Goal: Task Accomplishment & Management: Manage account settings

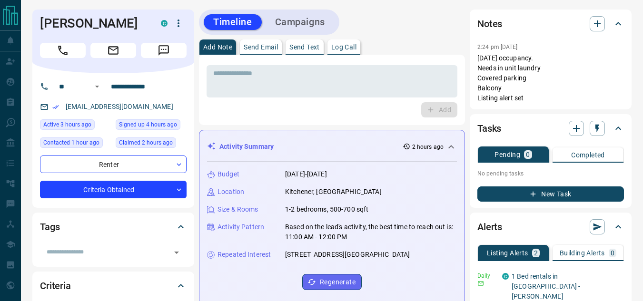
click at [451, 148] on icon at bounding box center [450, 146] width 11 height 11
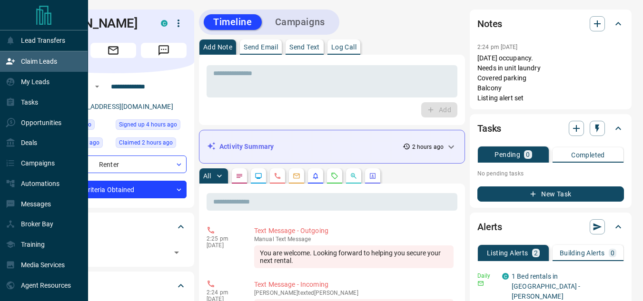
click at [17, 64] on div "Claim Leads" at bounding box center [31, 62] width 51 height 16
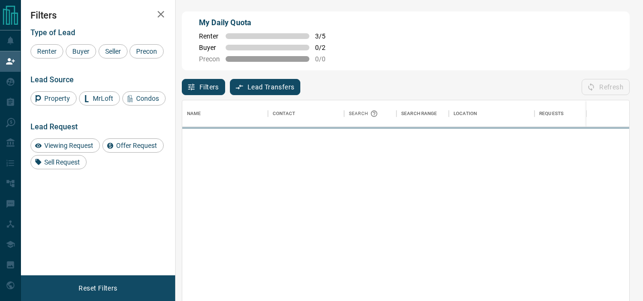
scroll to position [219, 440]
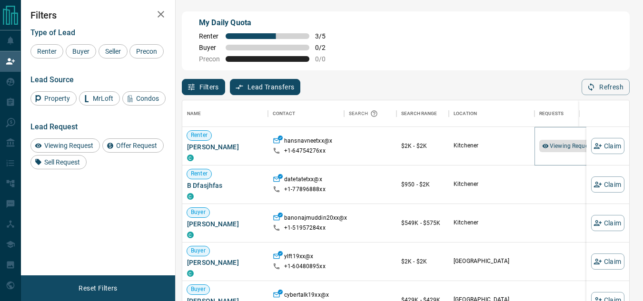
click at [549, 150] on div "Viewing Request ( 1 )" at bounding box center [572, 146] width 66 height 12
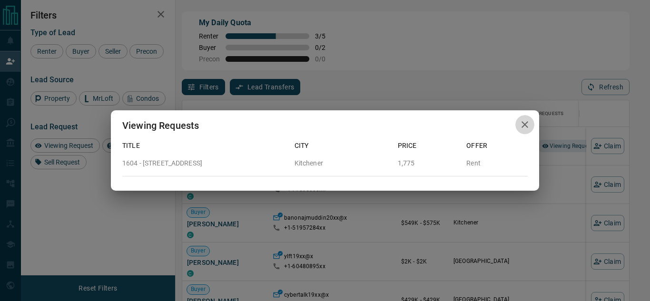
click at [521, 125] on icon "button" at bounding box center [524, 124] width 11 height 11
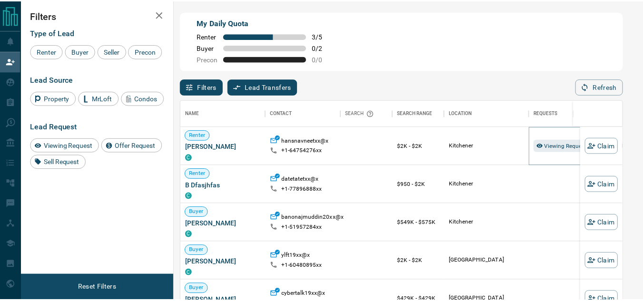
scroll to position [8, 8]
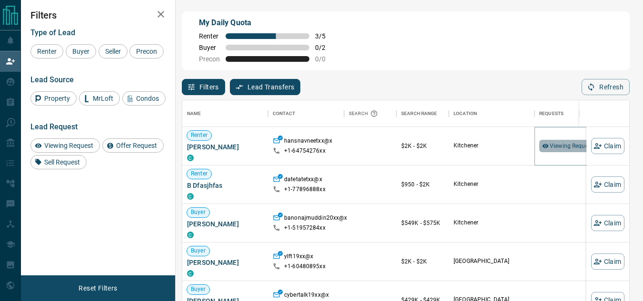
click at [549, 144] on div "Viewing Request ( 1 )" at bounding box center [572, 146] width 66 height 12
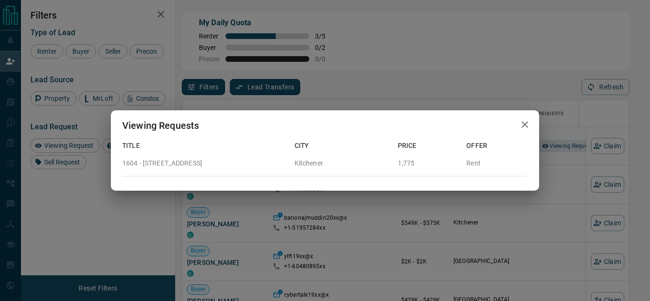
click at [507, 75] on div "Viewing Requests Title City Price Offer 1604 - 741 KING Street Kitchener 1,775 …" at bounding box center [325, 150] width 650 height 301
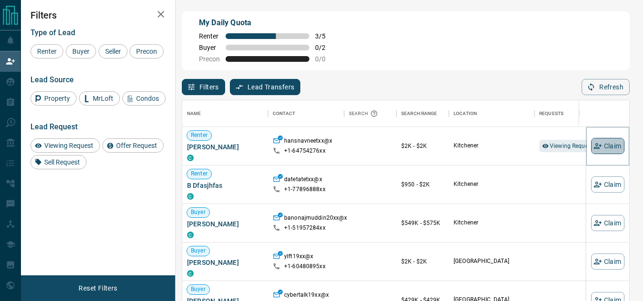
click at [603, 148] on button "Claim" at bounding box center [607, 146] width 33 height 16
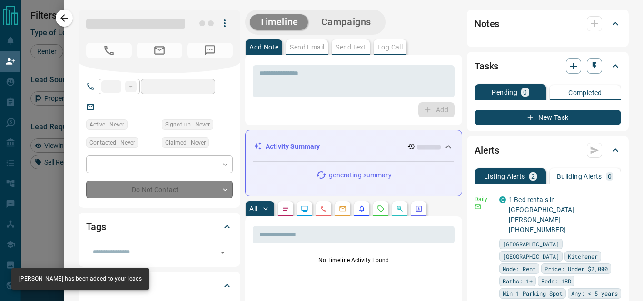
type input "**"
type input "**********"
type input "**"
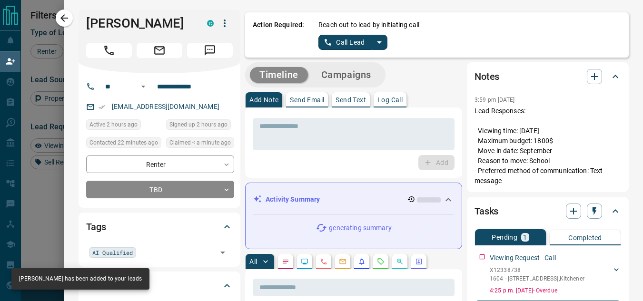
click at [446, 199] on icon at bounding box center [447, 199] width 11 height 11
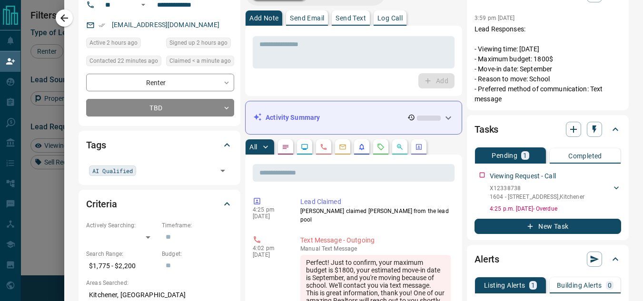
scroll to position [0, 0]
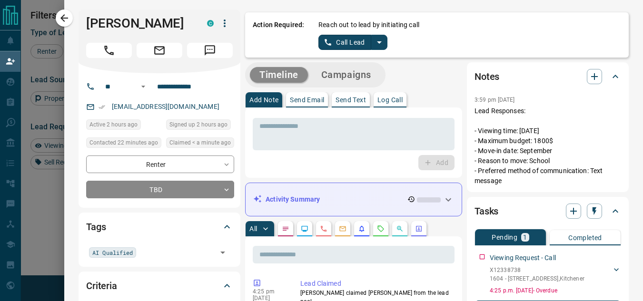
click at [367, 34] on div "Reach out to lead by initiating call Call Lead" at bounding box center [469, 35] width 303 height 30
click at [373, 39] on icon "split button" at bounding box center [378, 42] width 11 height 11
click at [337, 74] on li "Log Manual Call" at bounding box center [352, 75] width 58 height 14
click at [351, 39] on button "Log Manual Call" at bounding box center [349, 42] width 63 height 15
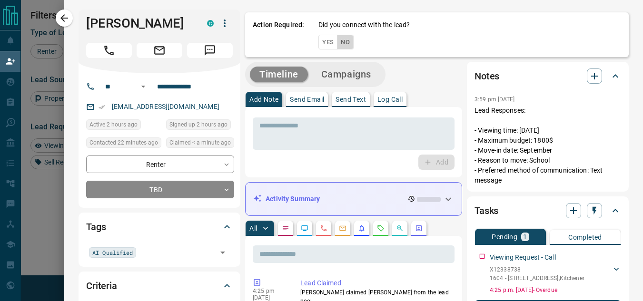
click at [343, 43] on button "No" at bounding box center [345, 42] width 17 height 15
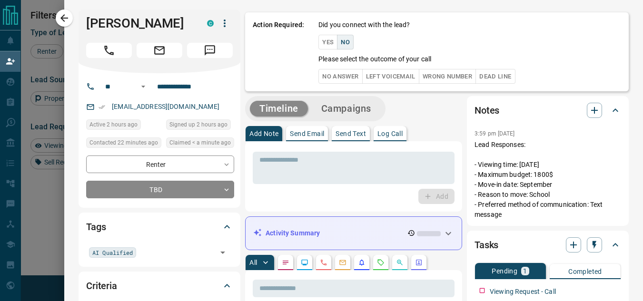
click at [327, 68] on div "Did you connect with the lead? Yes No Please select the outcome of your call No…" at bounding box center [469, 52] width 303 height 64
click at [327, 76] on button "No Answer" at bounding box center [340, 76] width 44 height 15
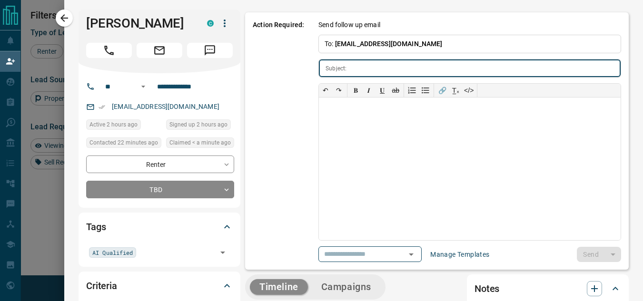
type input "**********"
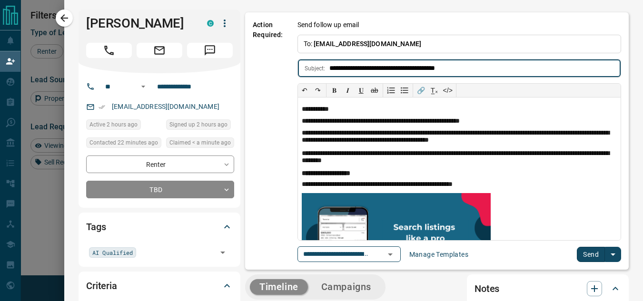
click at [577, 253] on button "Send" at bounding box center [591, 254] width 28 height 15
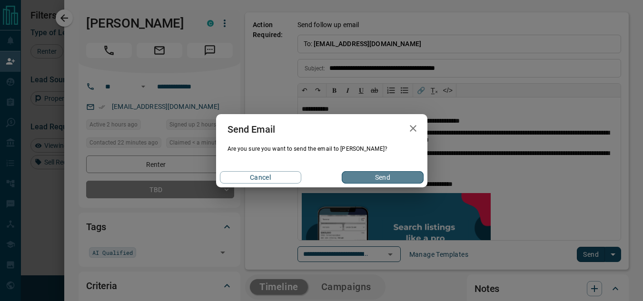
click at [412, 177] on button "Send" at bounding box center [382, 177] width 81 height 12
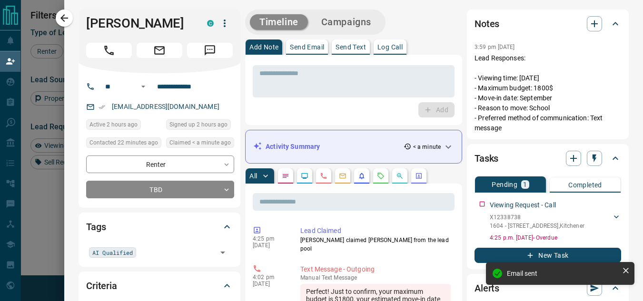
click at [344, 52] on button "Send Text" at bounding box center [351, 46] width 38 height 15
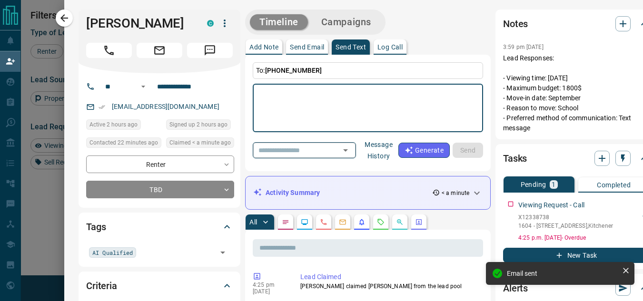
click at [345, 152] on icon "Open" at bounding box center [345, 150] width 11 height 11
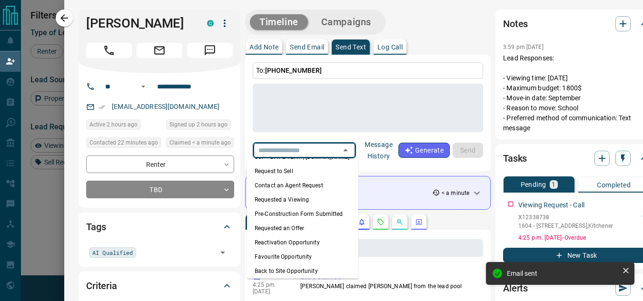
scroll to position [49, 0]
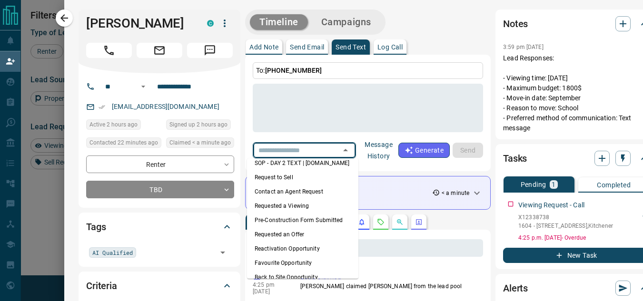
click at [294, 206] on li "Requested a Viewing" at bounding box center [302, 206] width 111 height 14
type textarea "**********"
type input "**********"
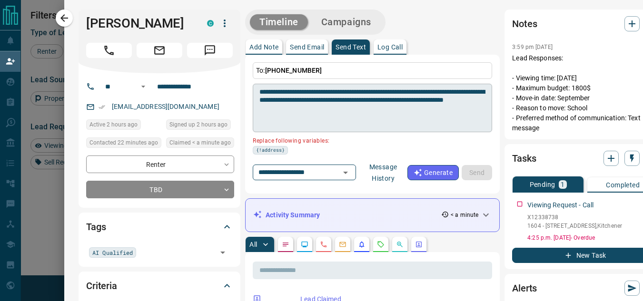
click at [329, 94] on textarea "**********" at bounding box center [372, 108] width 226 height 40
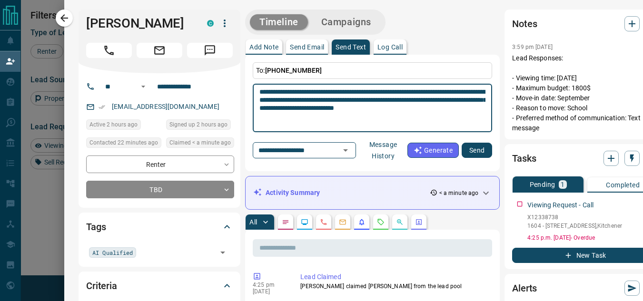
type textarea "**********"
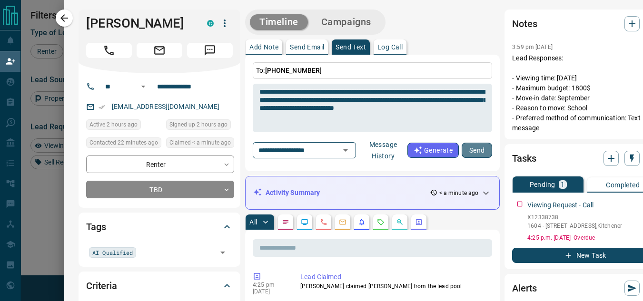
click at [468, 146] on button "Send" at bounding box center [476, 150] width 30 height 15
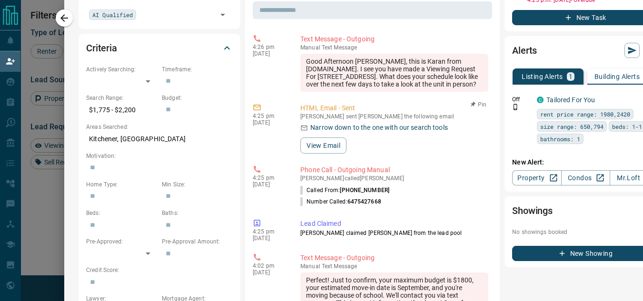
scroll to position [0, 0]
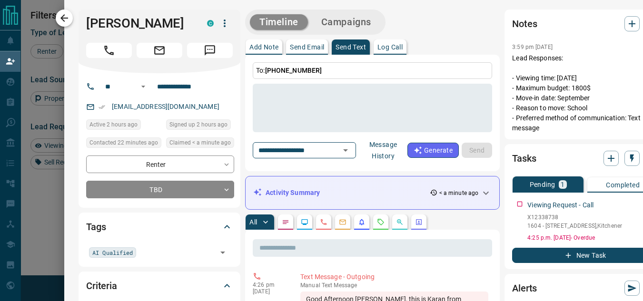
click at [67, 20] on icon "button" at bounding box center [64, 17] width 11 height 11
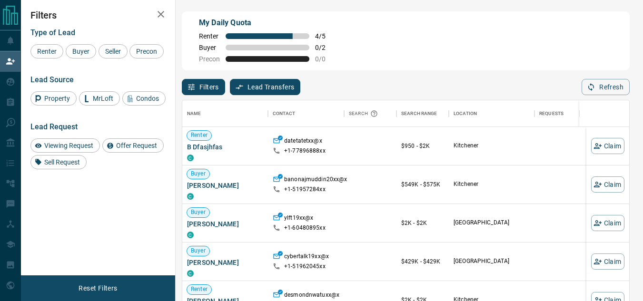
click at [470, 54] on div "My Daily Quota Renter 4 / 5 Buyer 0 / 2 Precon 0 / 0" at bounding box center [406, 40] width 448 height 59
click at [609, 188] on button "Claim" at bounding box center [607, 185] width 33 height 16
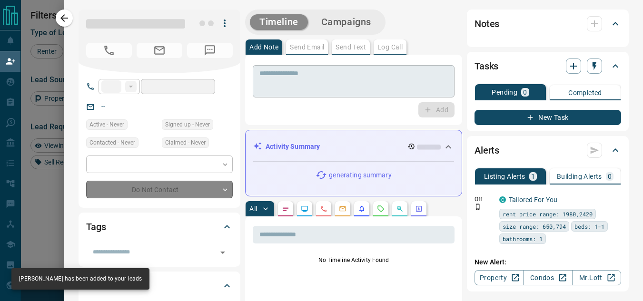
type input "**"
type input "**********"
type input "**"
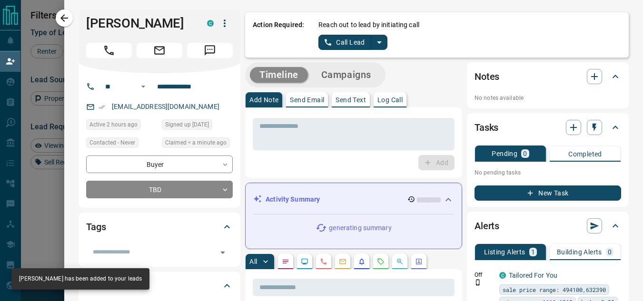
click at [374, 49] on button "split button" at bounding box center [379, 42] width 16 height 15
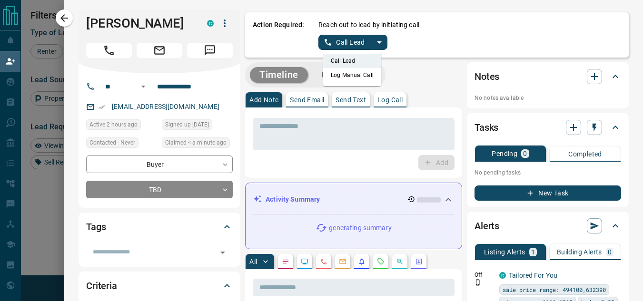
click at [344, 77] on li "Log Manual Call" at bounding box center [352, 75] width 58 height 14
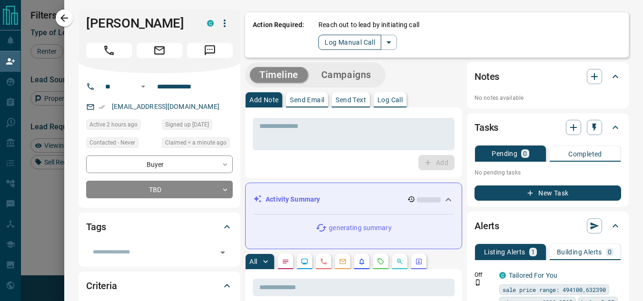
click at [339, 36] on button "Log Manual Call" at bounding box center [349, 42] width 63 height 15
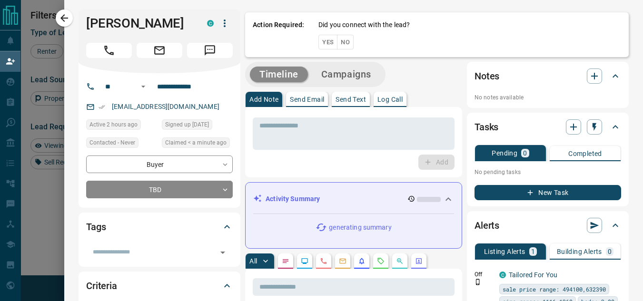
click at [337, 43] on button "No" at bounding box center [345, 42] width 17 height 15
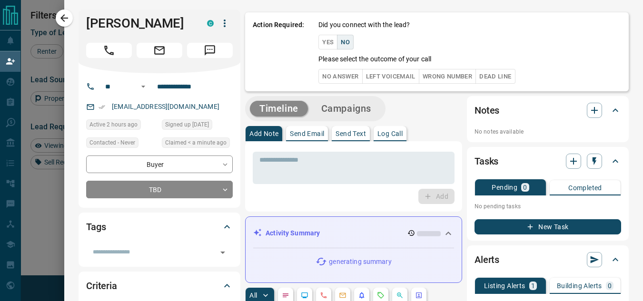
click at [319, 73] on button "No Answer" at bounding box center [340, 76] width 44 height 15
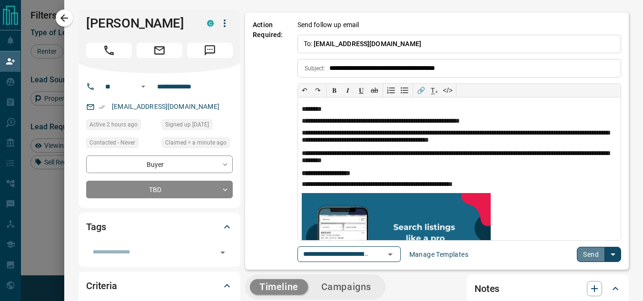
click at [577, 256] on button "Send" at bounding box center [591, 254] width 28 height 15
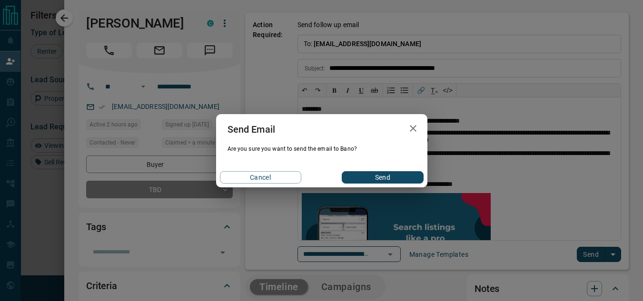
click at [405, 180] on button "Send" at bounding box center [382, 177] width 81 height 12
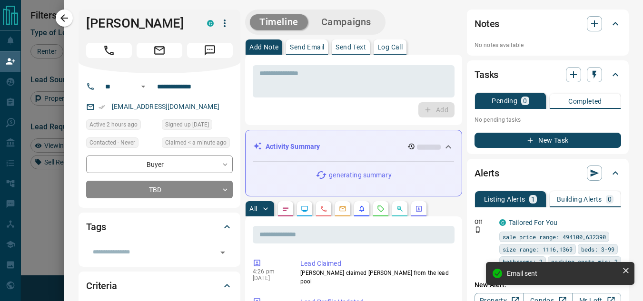
click at [357, 50] on p "Send Text" at bounding box center [350, 47] width 30 height 7
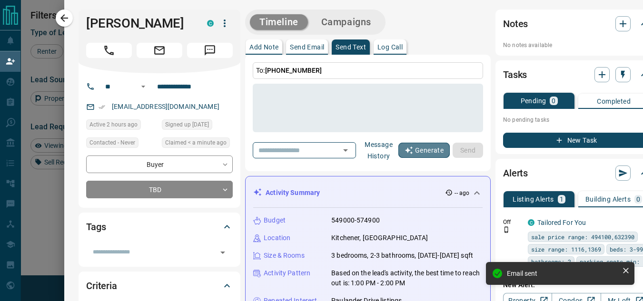
click at [440, 155] on button "Generate" at bounding box center [423, 150] width 51 height 15
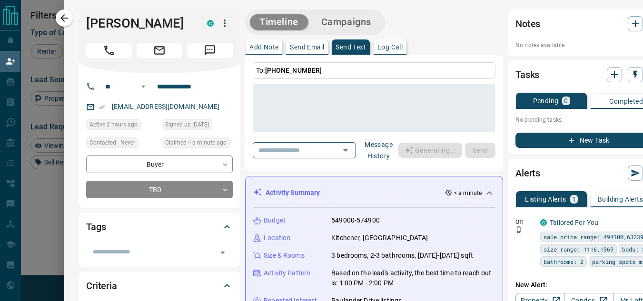
type textarea "**********"
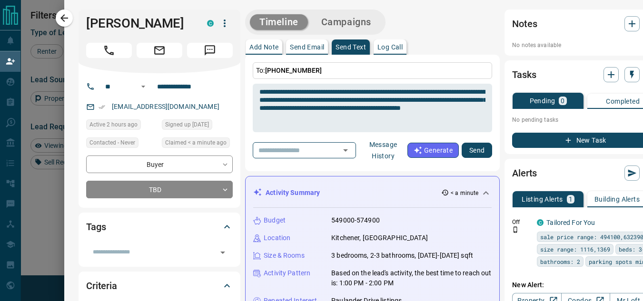
click at [478, 152] on button "Send" at bounding box center [476, 150] width 30 height 15
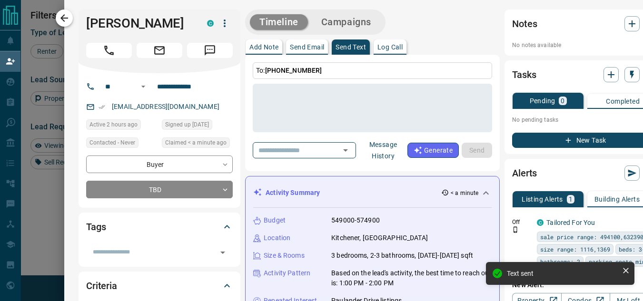
click at [59, 15] on icon "button" at bounding box center [64, 17] width 11 height 11
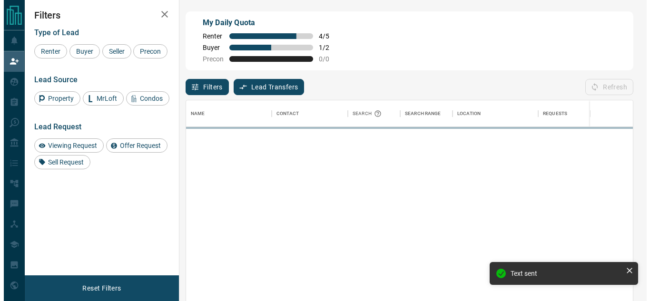
scroll to position [219, 440]
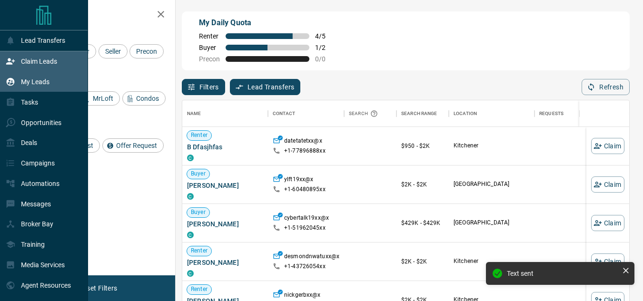
click at [10, 86] on icon at bounding box center [11, 82] width 8 height 8
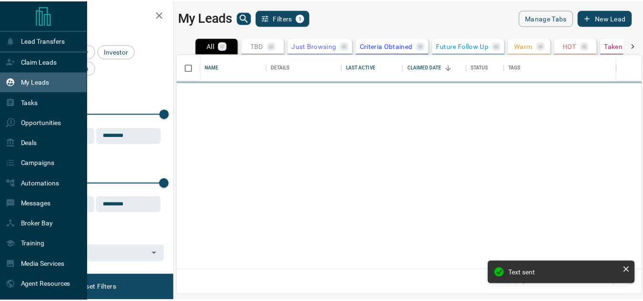
scroll to position [209, 463]
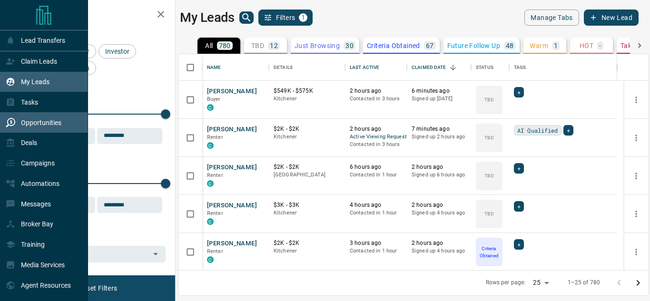
click at [6, 125] on icon at bounding box center [11, 123] width 10 height 10
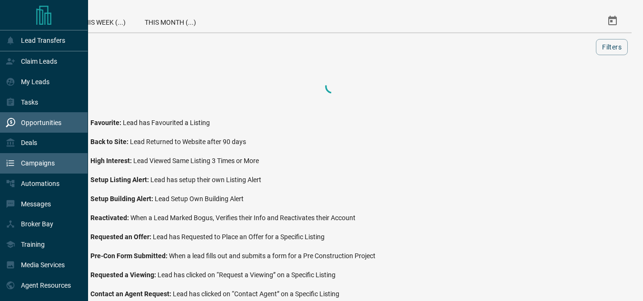
click at [20, 156] on div "Campaigns" at bounding box center [44, 163] width 88 height 20
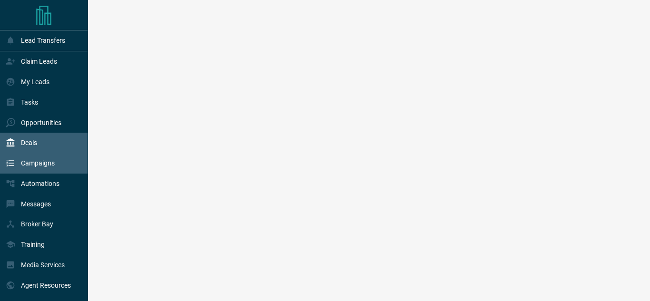
click at [20, 146] on div "Deals" at bounding box center [21, 143] width 31 height 16
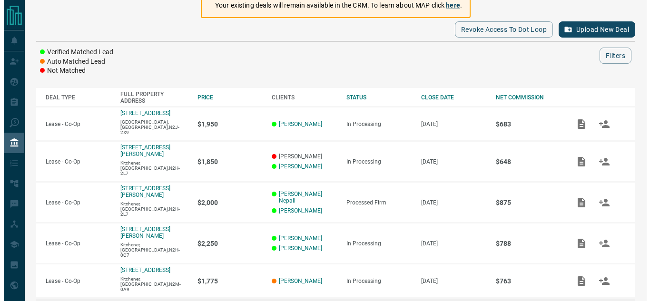
scroll to position [143, 0]
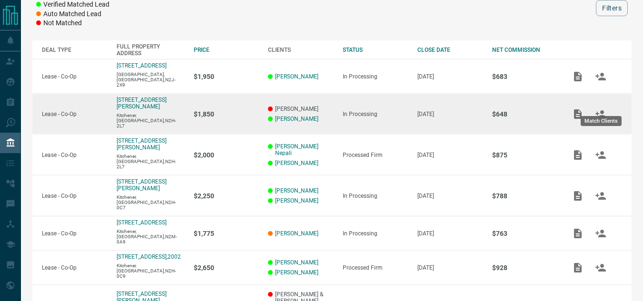
click at [574, 109] on icon "Add / View Documents" at bounding box center [578, 114] width 8 height 10
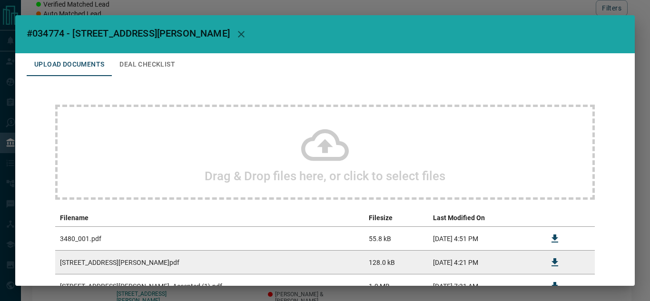
scroll to position [122, 0]
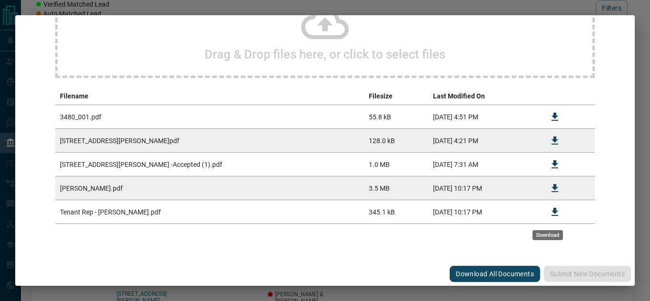
click at [549, 213] on icon "Download" at bounding box center [554, 211] width 11 height 11
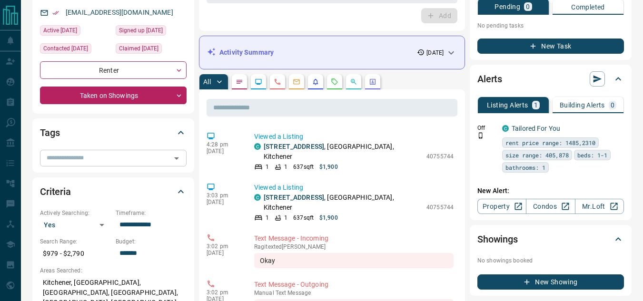
scroll to position [95, 0]
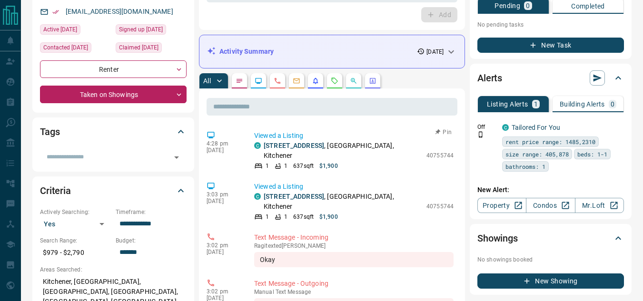
click at [283, 140] on p "Viewed a Listing" at bounding box center [353, 136] width 199 height 10
click at [279, 144] on link "602 - 690 King Street W" at bounding box center [294, 146] width 60 height 8
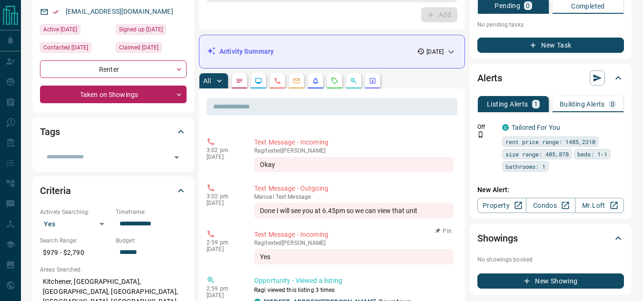
scroll to position [0, 0]
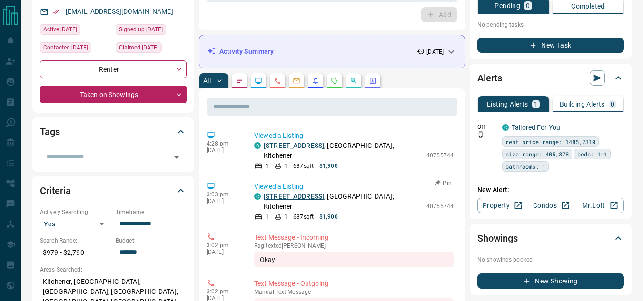
click at [302, 193] on link "602 - 690 King Street W" at bounding box center [294, 197] width 60 height 8
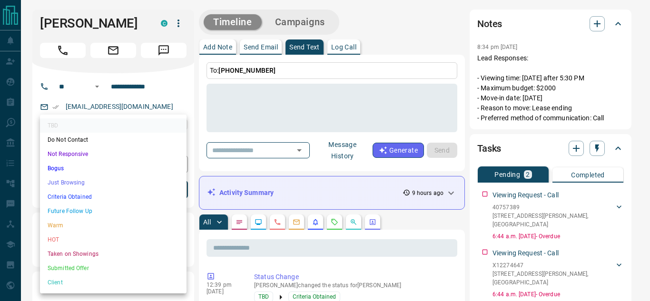
click at [88, 197] on li "Criteria Obtained" at bounding box center [113, 197] width 147 height 14
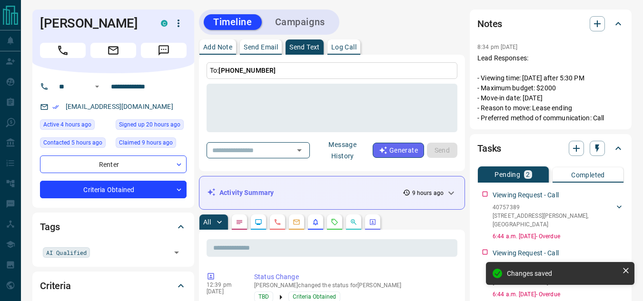
type input "*"
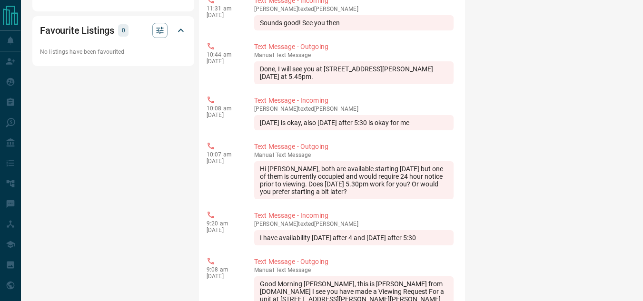
scroll to position [714, 0]
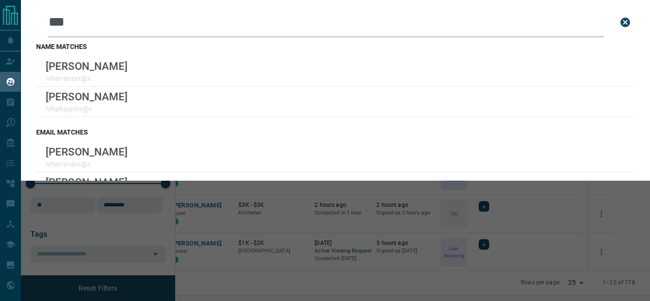
scroll to position [209, 463]
